Goal: Register for event/course

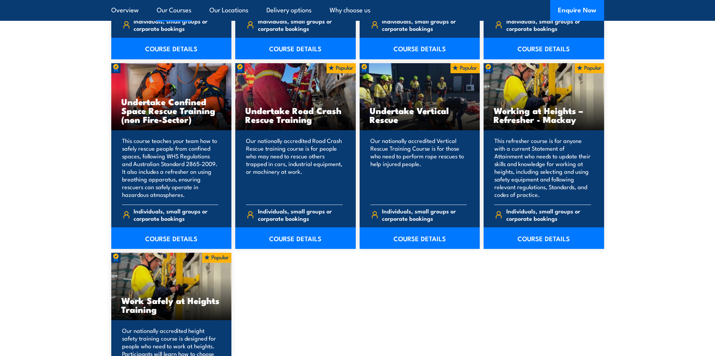
scroll to position [886, 0]
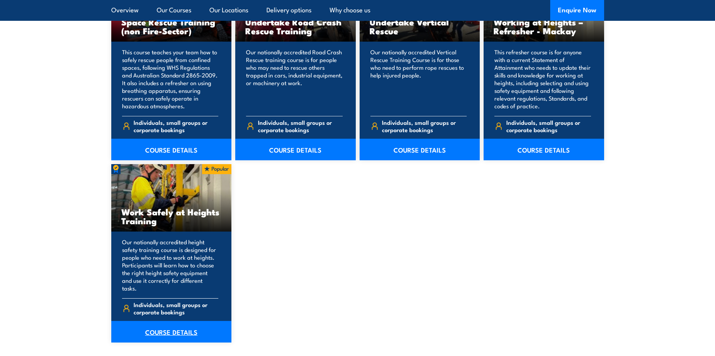
click at [174, 321] on link "COURSE DETAILS" at bounding box center [171, 332] width 121 height 22
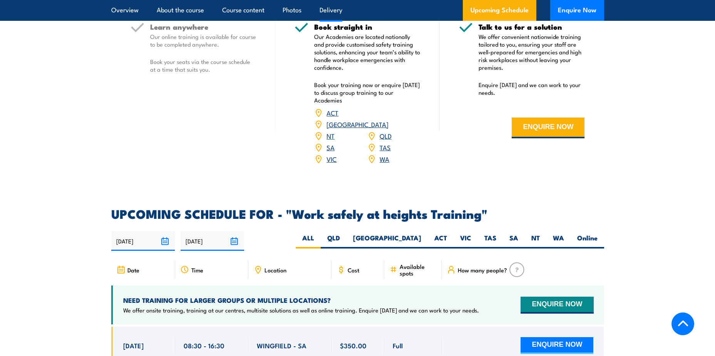
scroll to position [1194, 0]
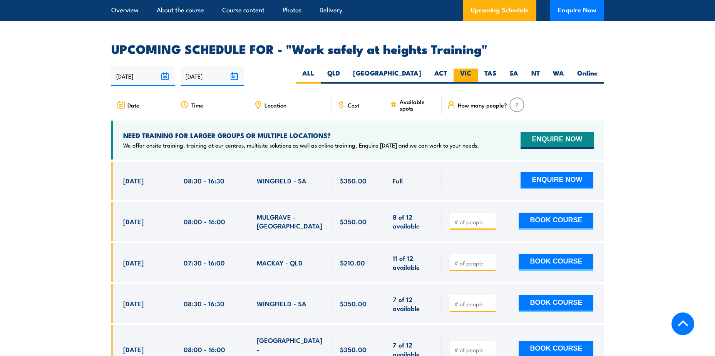
click at [472, 69] on label "VIC" at bounding box center [466, 76] width 24 height 15
click at [472, 69] on input "VIC" at bounding box center [474, 71] width 5 height 5
radio input "true"
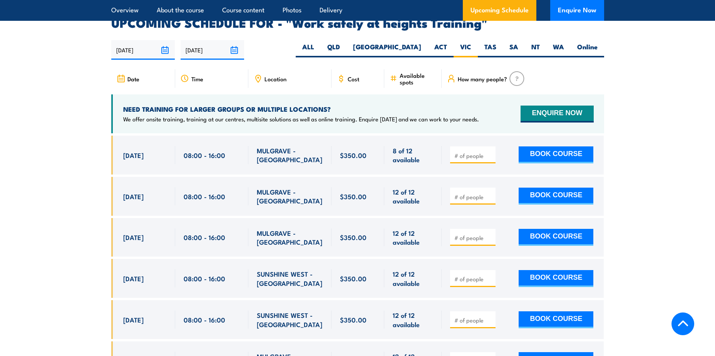
scroll to position [1226, 0]
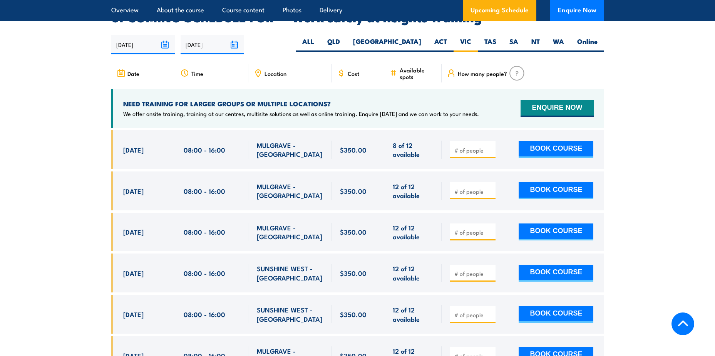
click at [580, 64] on div "How many people?" at bounding box center [523, 73] width 162 height 18
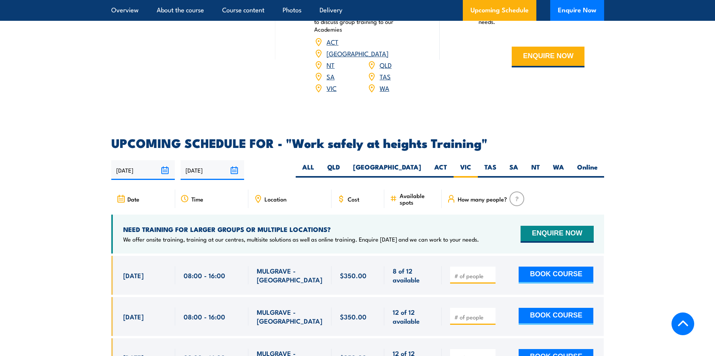
scroll to position [918, 0]
